Goal: Book appointment/travel/reservation

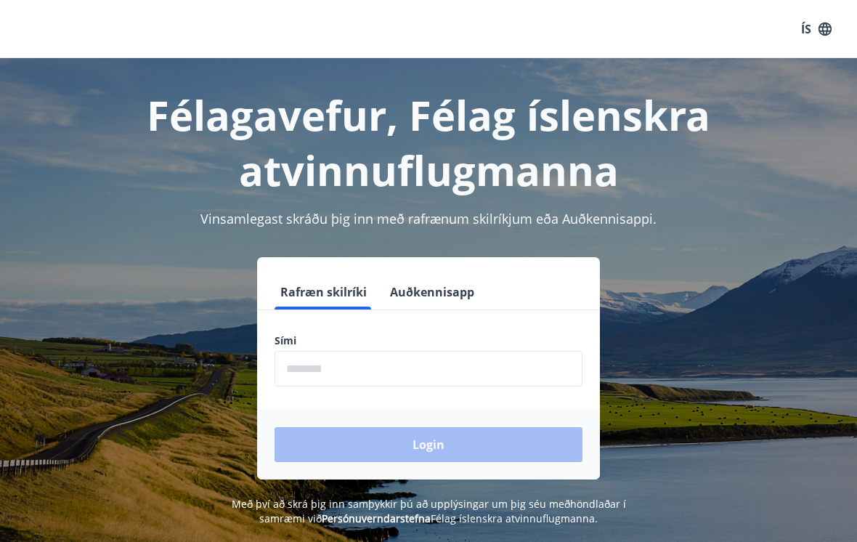
click at [312, 364] on input "phone" at bounding box center [429, 369] width 308 height 36
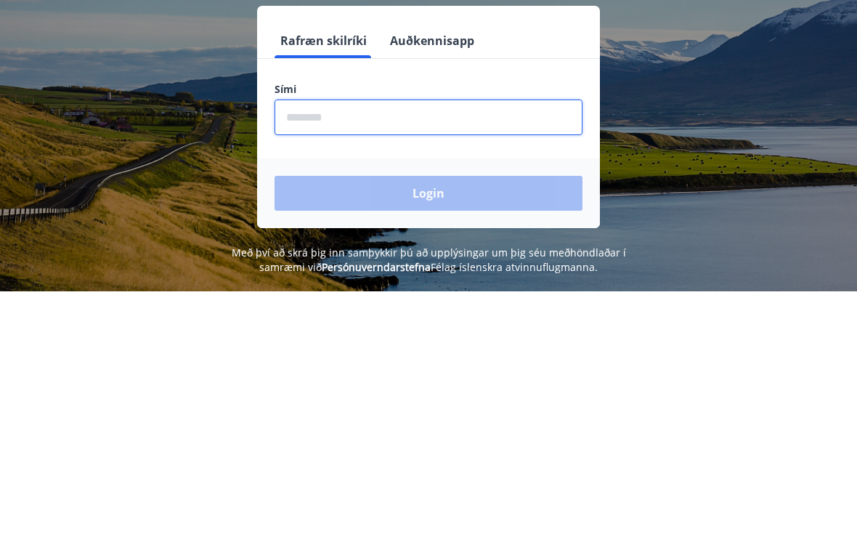
type input "********"
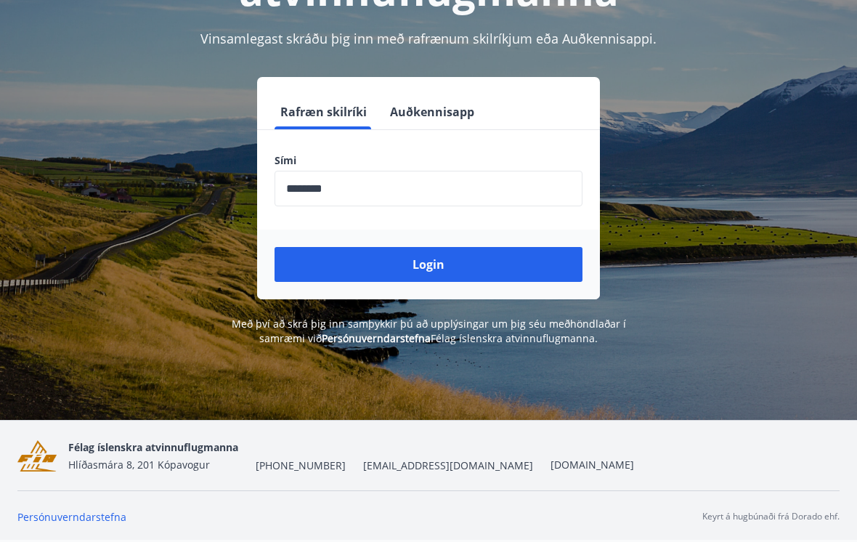
click at [441, 247] on button "Login" at bounding box center [429, 264] width 308 height 35
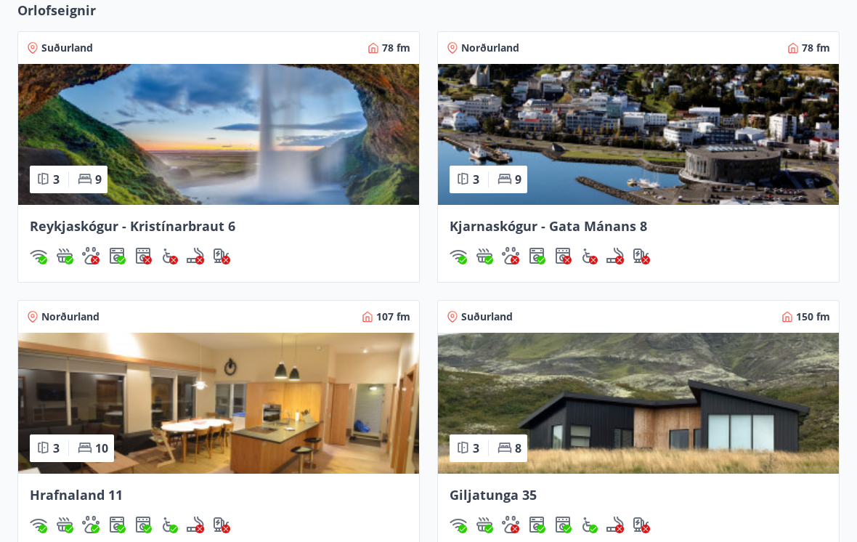
scroll to position [937, 0]
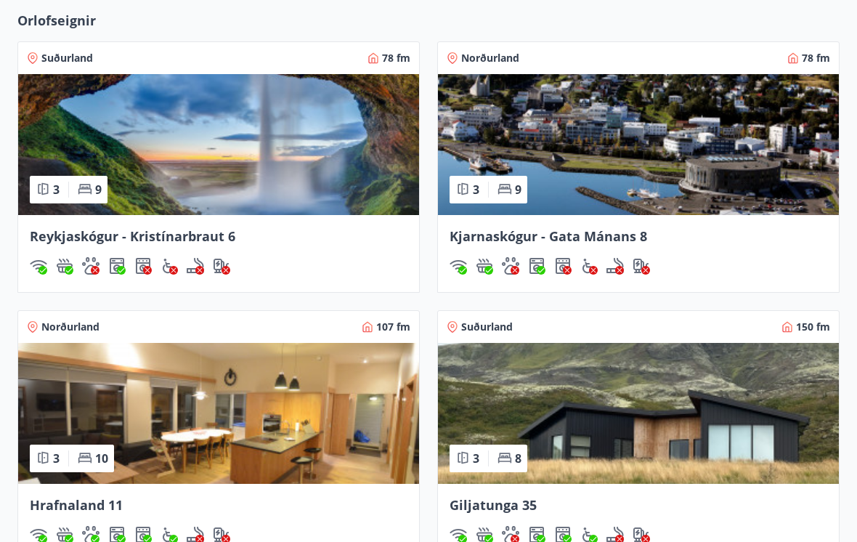
click at [62, 405] on img at bounding box center [218, 414] width 401 height 141
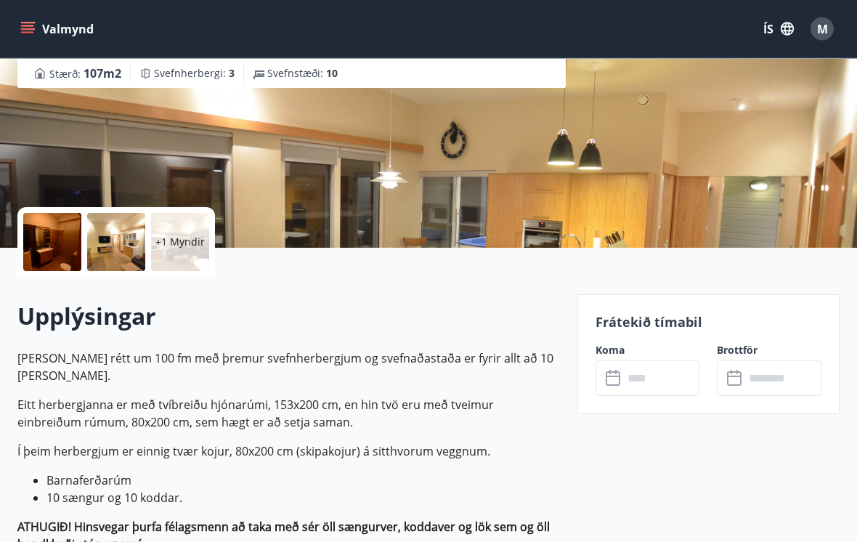
scroll to position [214, 0]
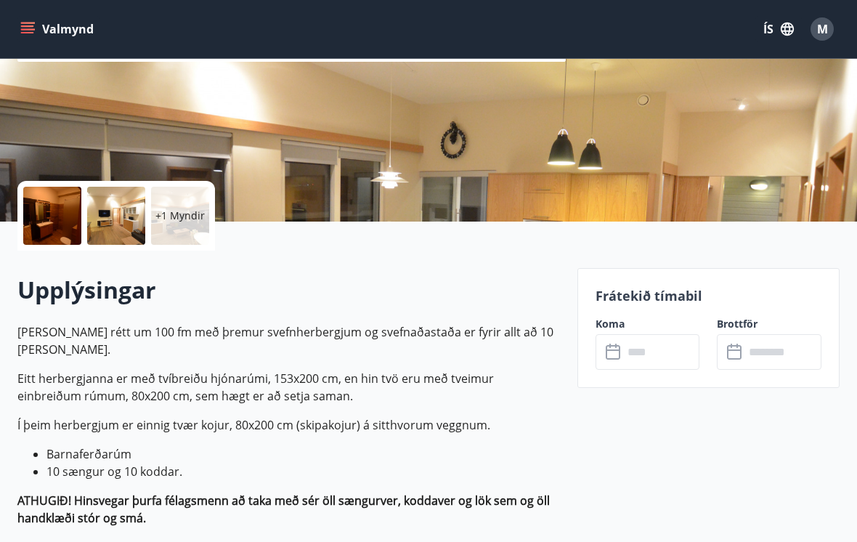
click at [642, 347] on input "text" at bounding box center [661, 352] width 77 height 36
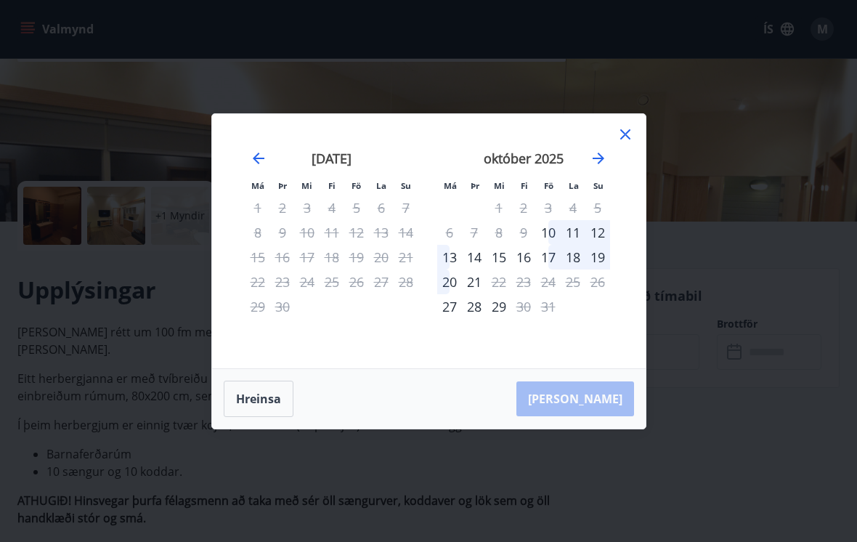
click at [628, 143] on icon at bounding box center [625, 134] width 17 height 17
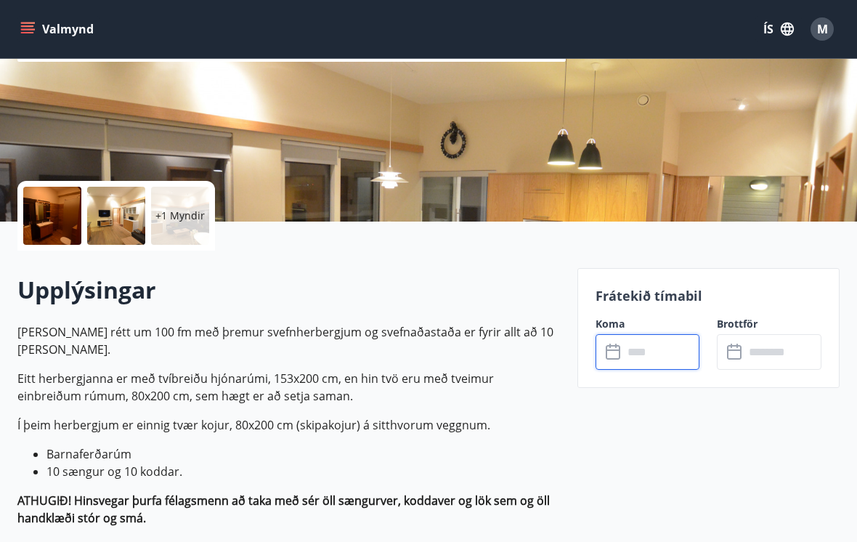
click at [56, 25] on button "Valmynd" at bounding box center [58, 29] width 82 height 26
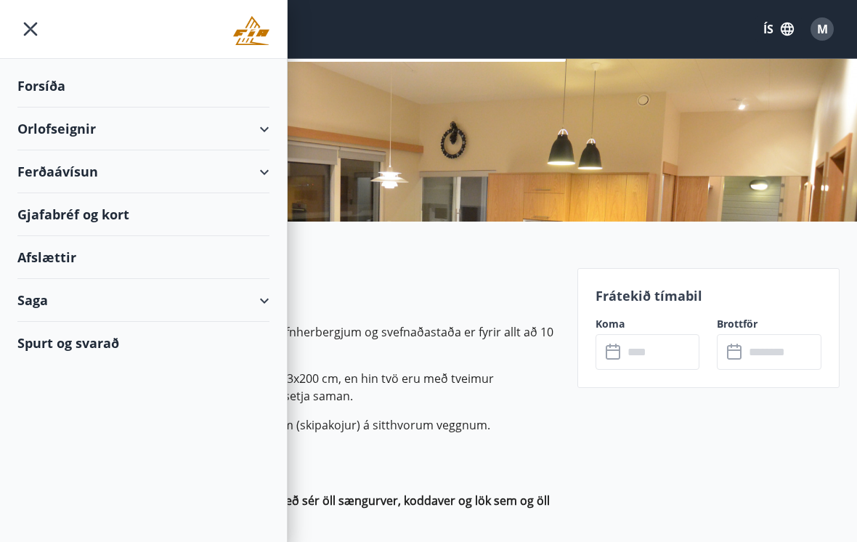
click at [22, 126] on div "Orlofseignir" at bounding box center [143, 129] width 252 height 43
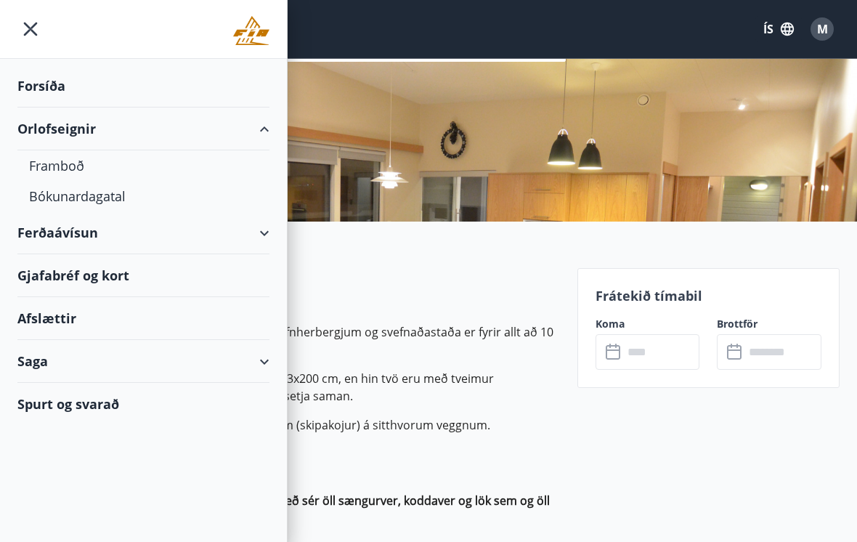
click at [41, 175] on div "Framboð" at bounding box center [143, 165] width 229 height 31
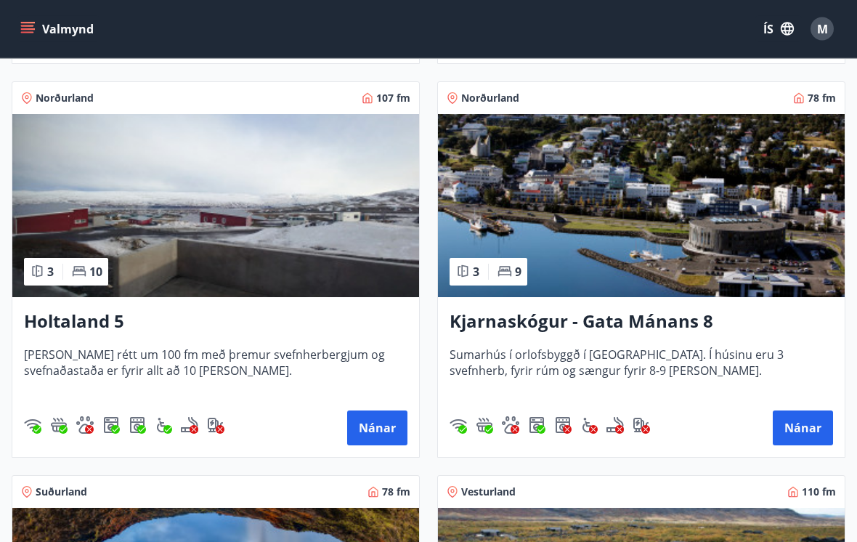
scroll to position [638, 0]
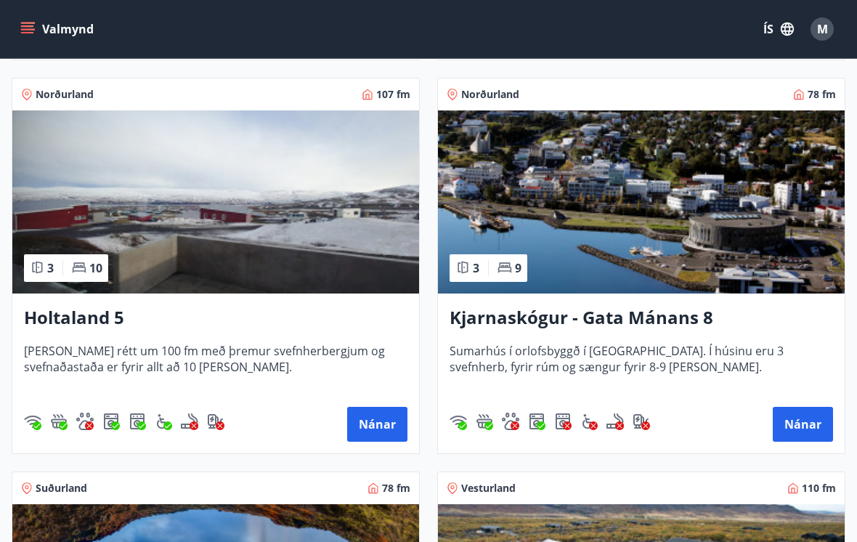
click at [68, 346] on span "[PERSON_NAME] rétt um 100 fm með þremur svefnherbergjum og svefnaðastaða er fyr…" at bounding box center [216, 367] width 384 height 48
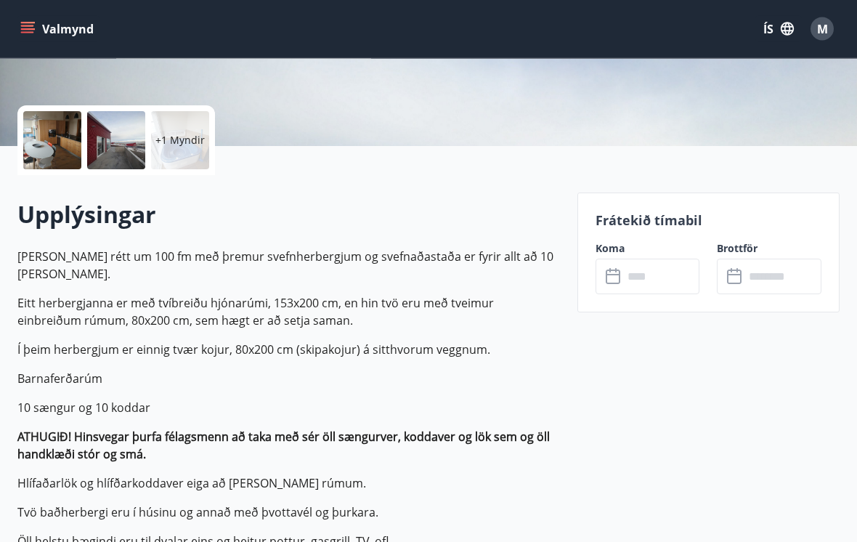
scroll to position [291, 0]
click at [655, 270] on input "text" at bounding box center [661, 276] width 77 height 36
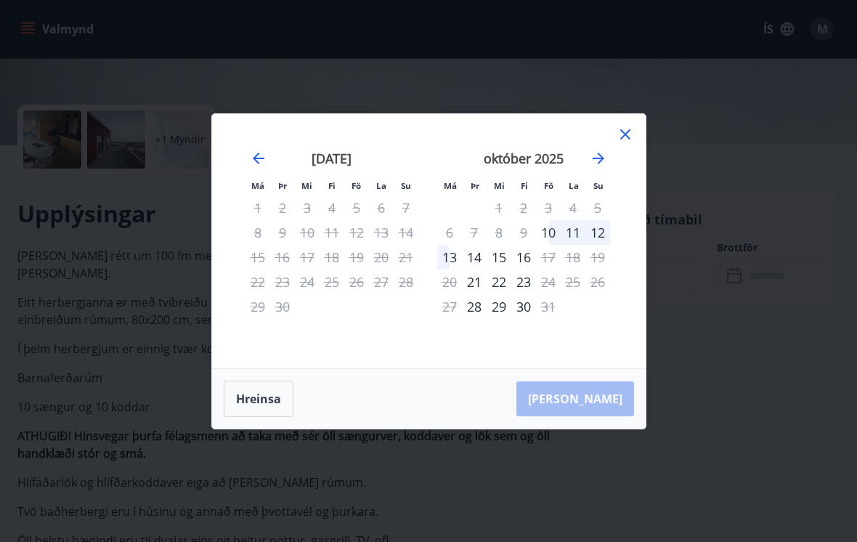
click at [626, 143] on icon at bounding box center [625, 134] width 17 height 17
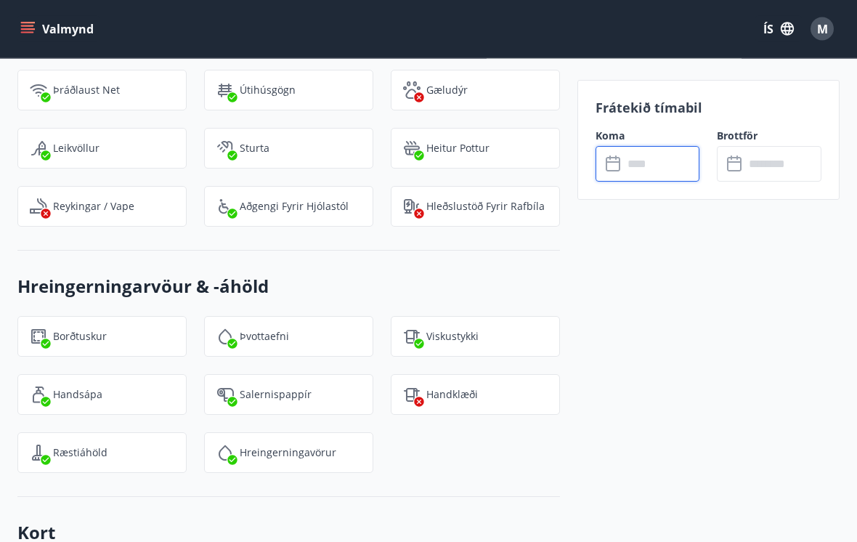
scroll to position [2174, 0]
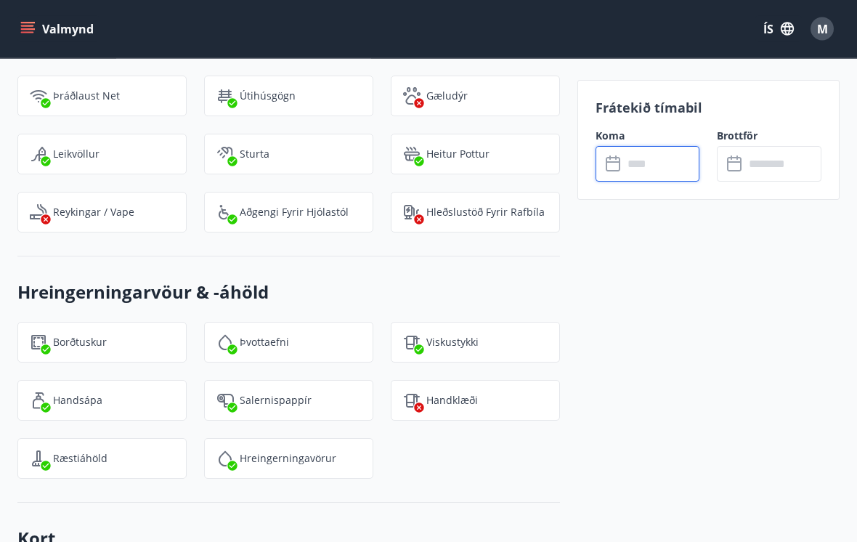
click at [33, 30] on icon "menu" at bounding box center [29, 28] width 16 height 1
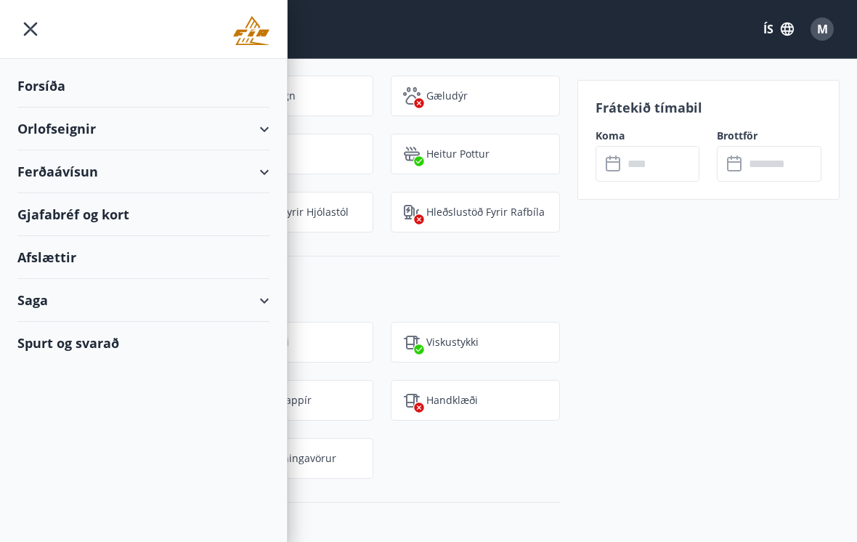
click at [27, 126] on div "Orlofseignir" at bounding box center [143, 129] width 252 height 43
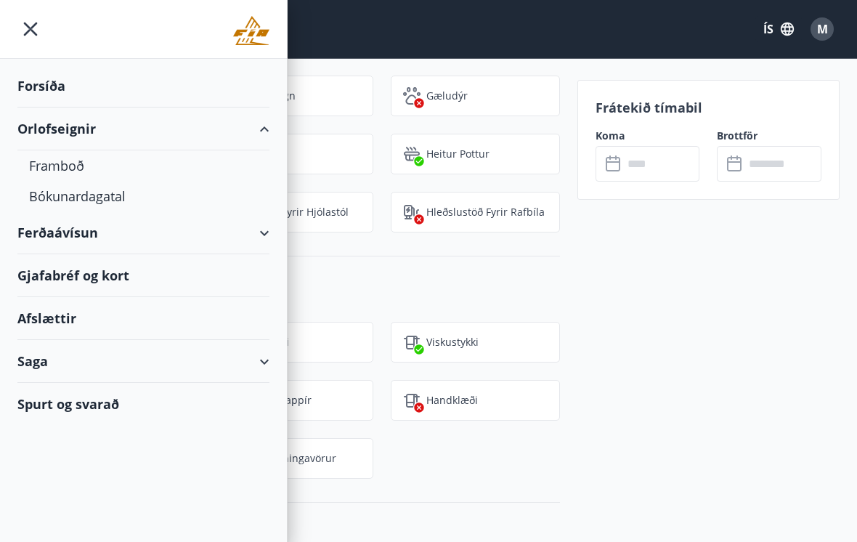
click at [51, 168] on div "Framboð" at bounding box center [143, 165] width 229 height 31
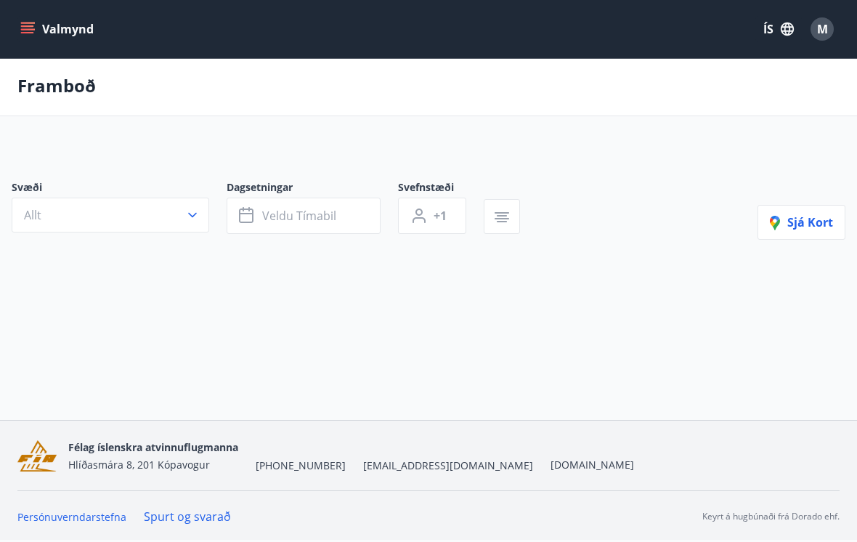
scroll to position [23, 0]
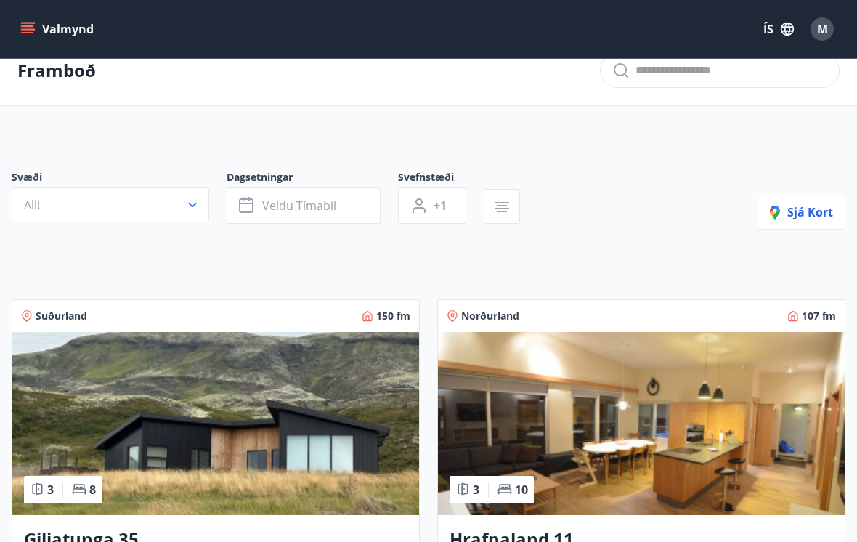
click at [100, 201] on button "Allt" at bounding box center [111, 204] width 198 height 35
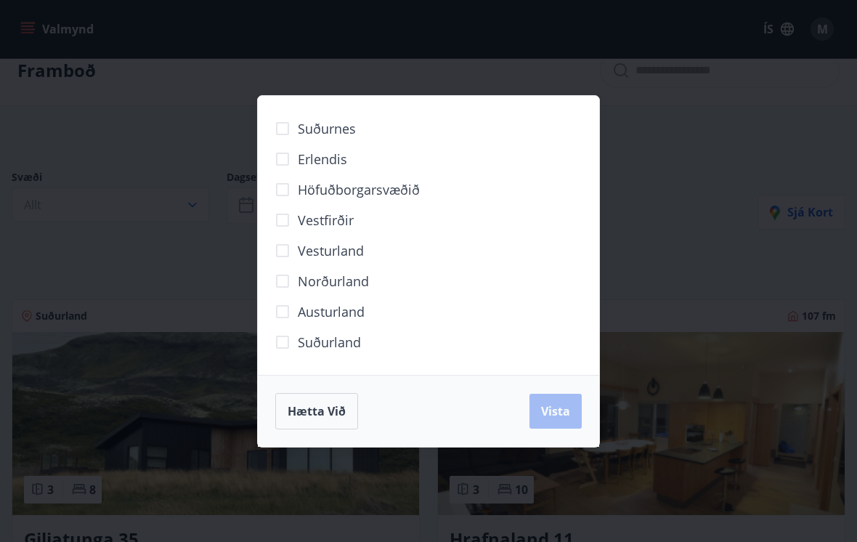
click at [318, 276] on span "Norðurland" at bounding box center [333, 281] width 71 height 19
click at [564, 414] on span "Vista" at bounding box center [555, 411] width 29 height 16
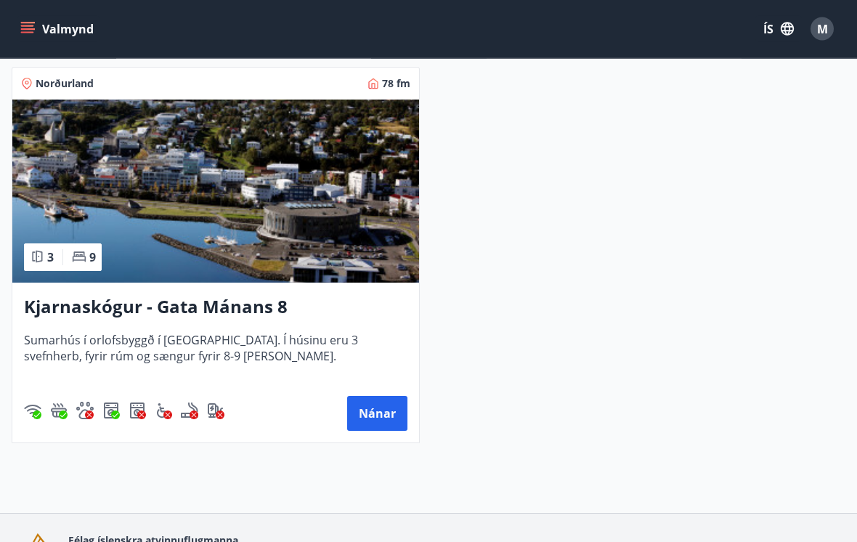
scroll to position [684, 0]
click at [62, 311] on h3 "Kjarnaskógur - Gata Mánans 8" at bounding box center [216, 307] width 384 height 26
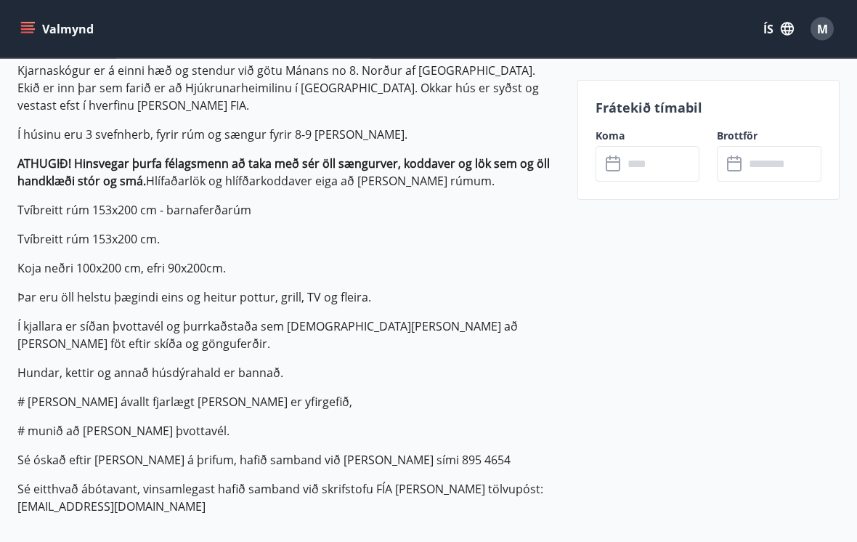
scroll to position [476, 0]
click at [631, 159] on input "text" at bounding box center [661, 164] width 77 height 36
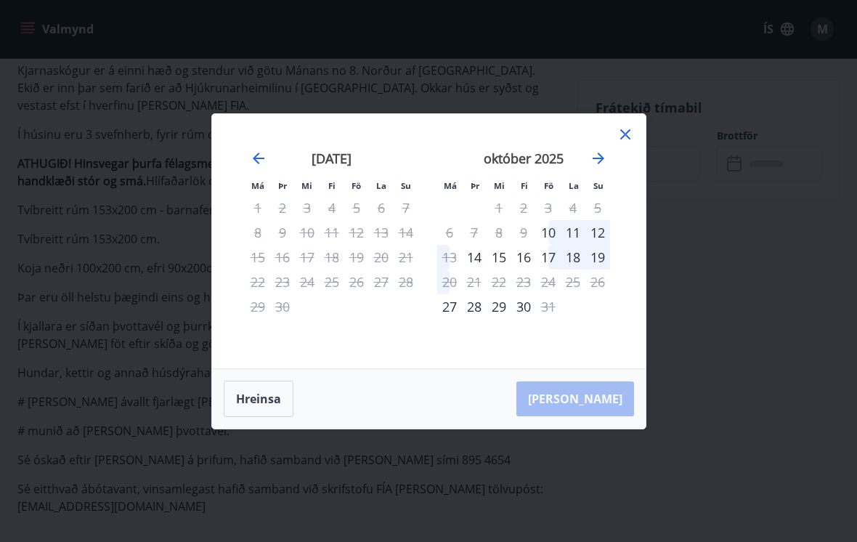
click at [626, 143] on icon at bounding box center [625, 134] width 17 height 17
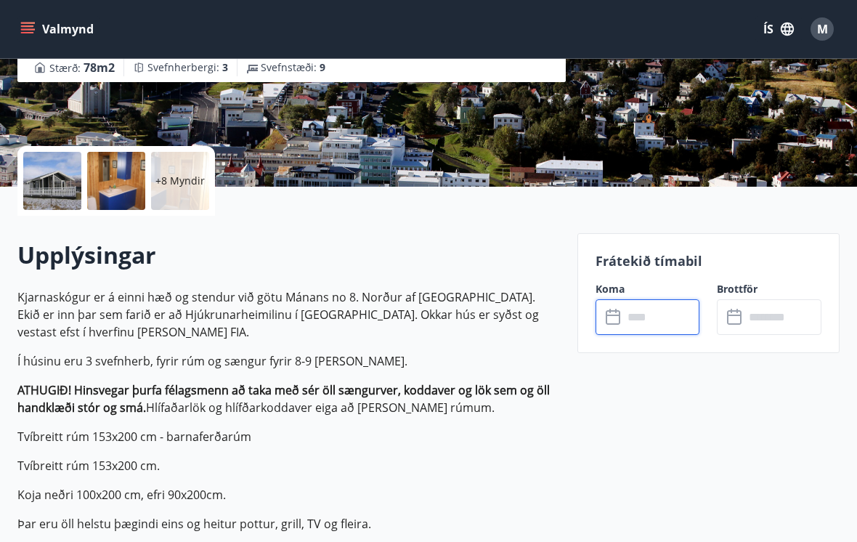
scroll to position [287, 0]
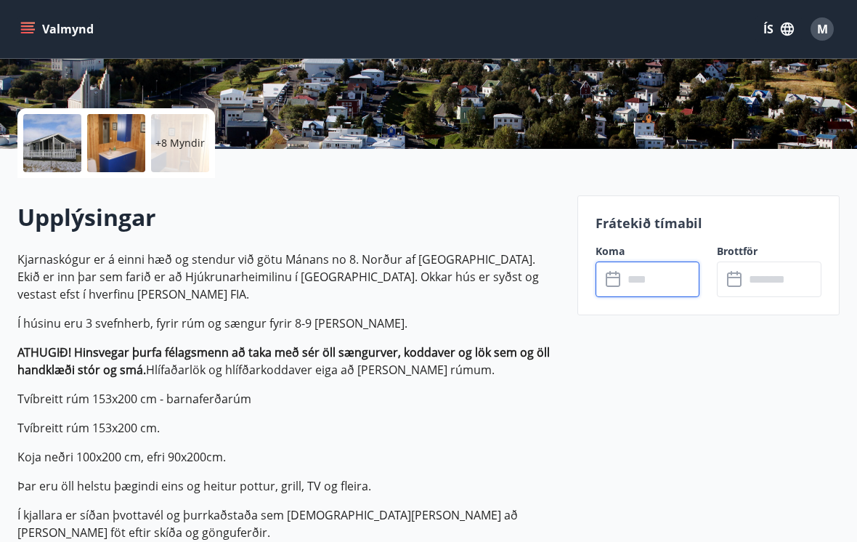
click at [187, 145] on p "+8 Myndir" at bounding box center [180, 143] width 49 height 15
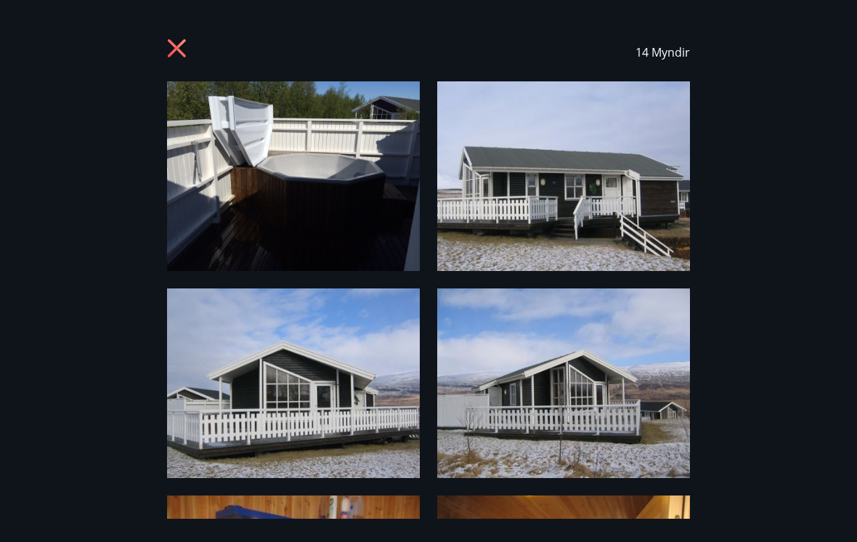
scroll to position [0, 0]
click at [182, 42] on icon at bounding box center [177, 48] width 18 height 18
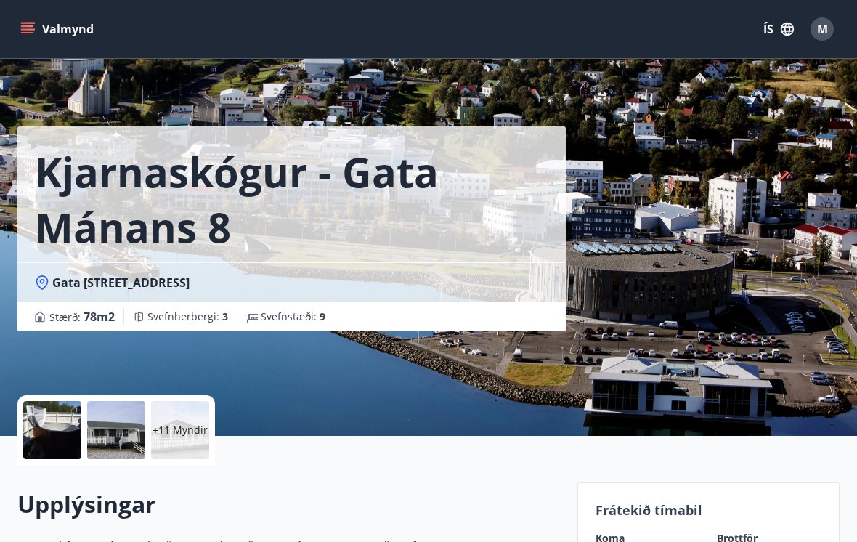
click at [60, 41] on button "Valmynd" at bounding box center [58, 29] width 82 height 26
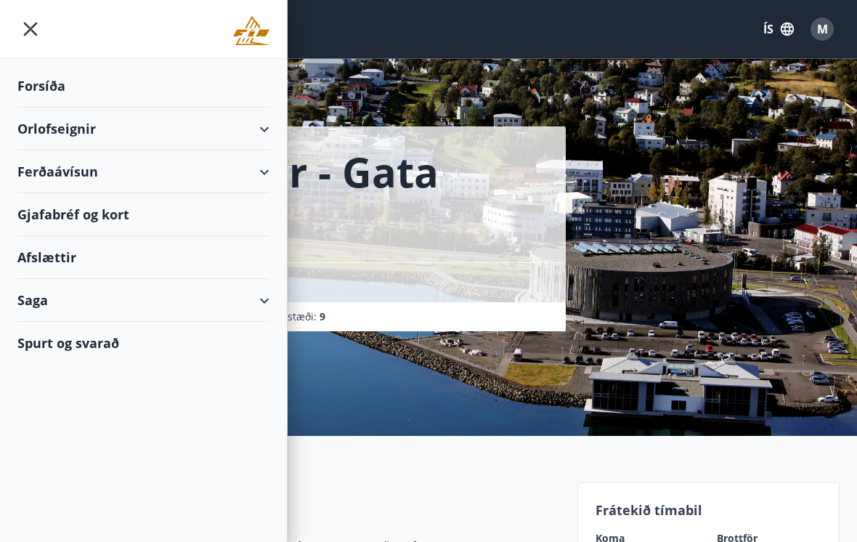
click at [32, 132] on div "Orlofseignir" at bounding box center [143, 129] width 252 height 43
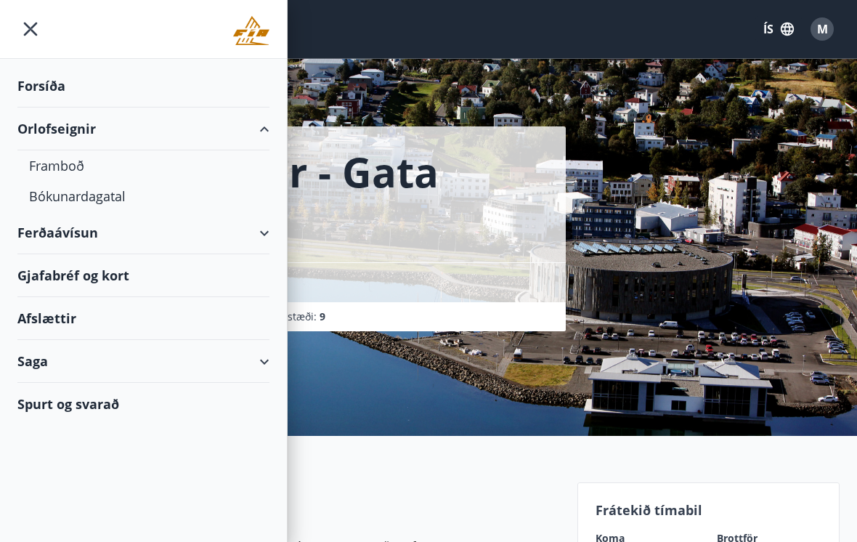
click at [58, 163] on div "Framboð" at bounding box center [143, 165] width 229 height 31
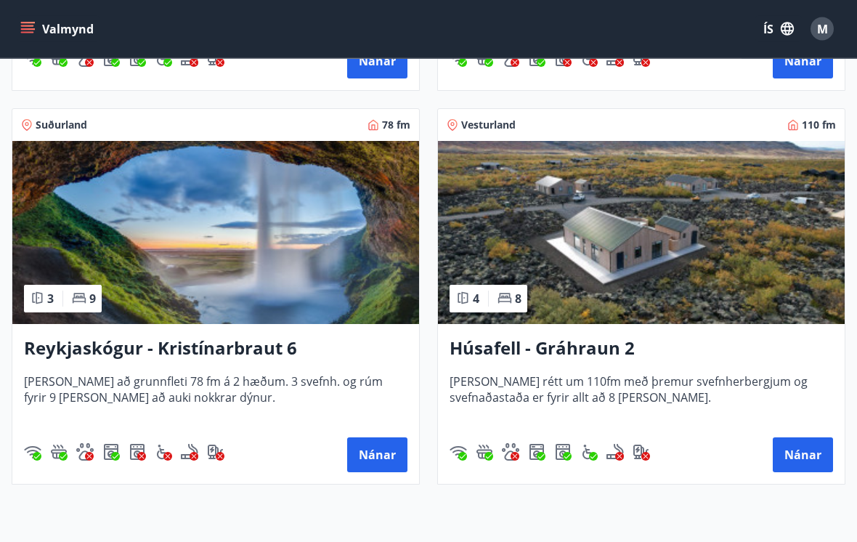
scroll to position [1113, 0]
